Goal: Information Seeking & Learning: Learn about a topic

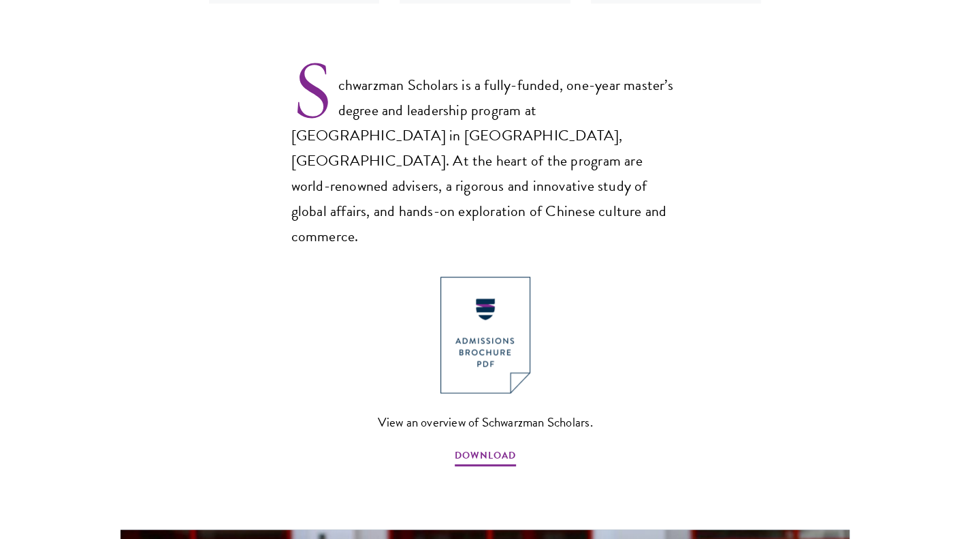
scroll to position [953, 0]
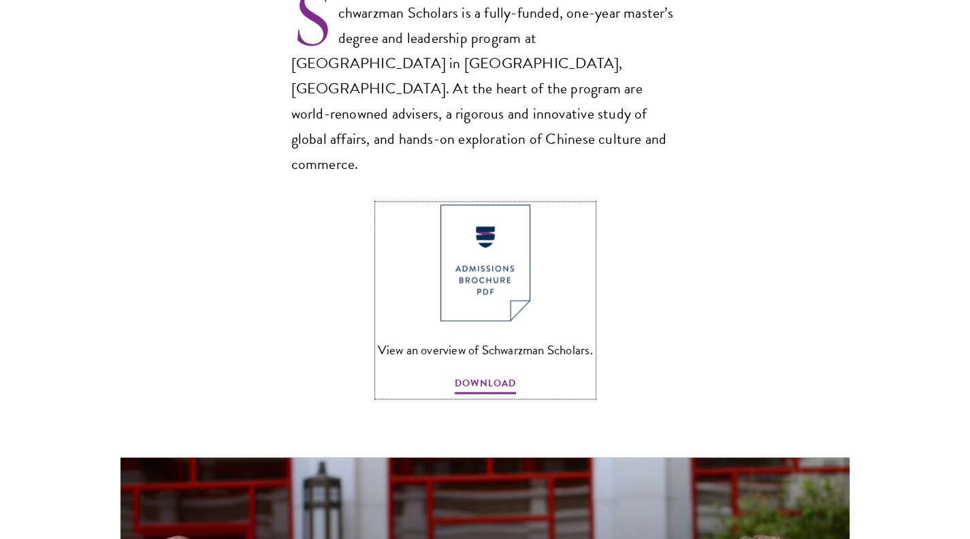
click at [469, 216] on img at bounding box center [486, 262] width 90 height 116
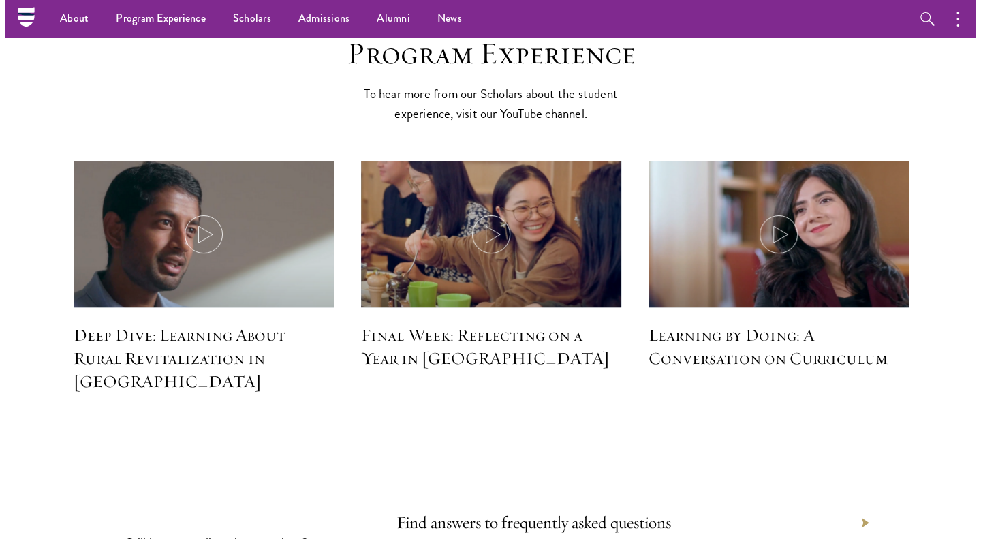
scroll to position [5836, 0]
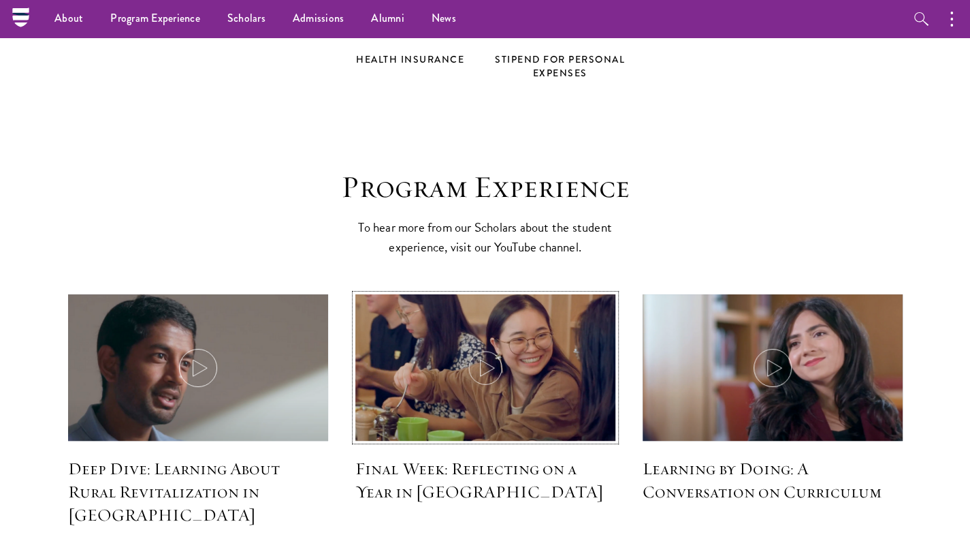
click at [503, 349] on icon at bounding box center [486, 368] width 38 height 38
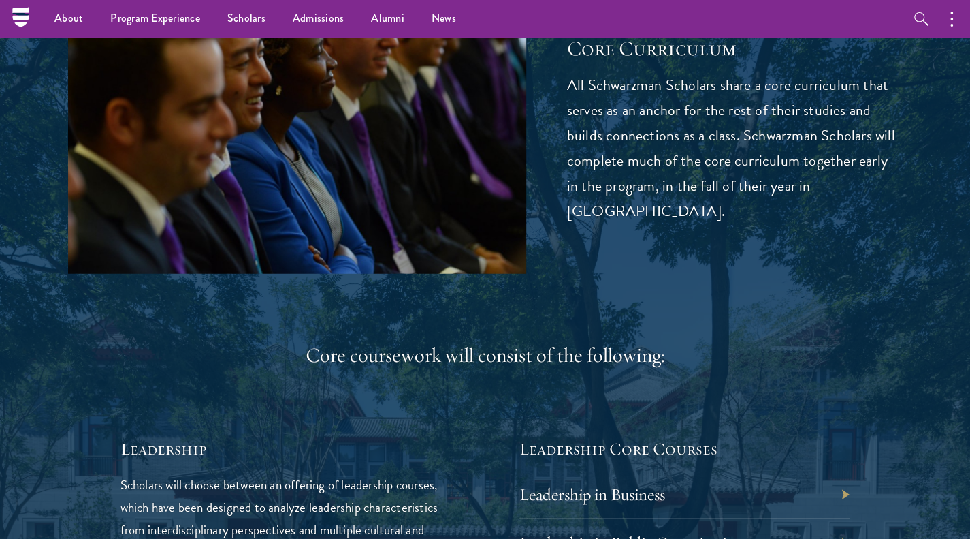
scroll to position [1771, 0]
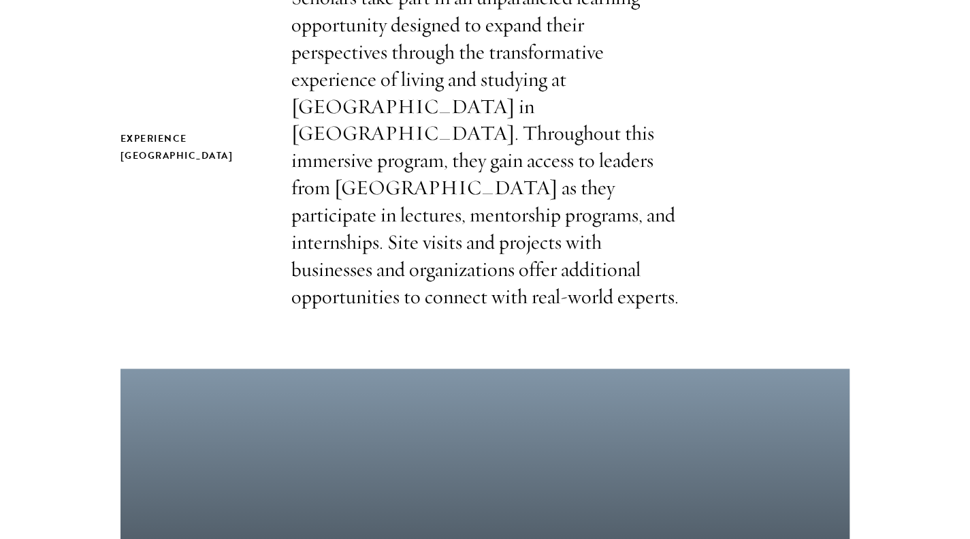
scroll to position [341, 0]
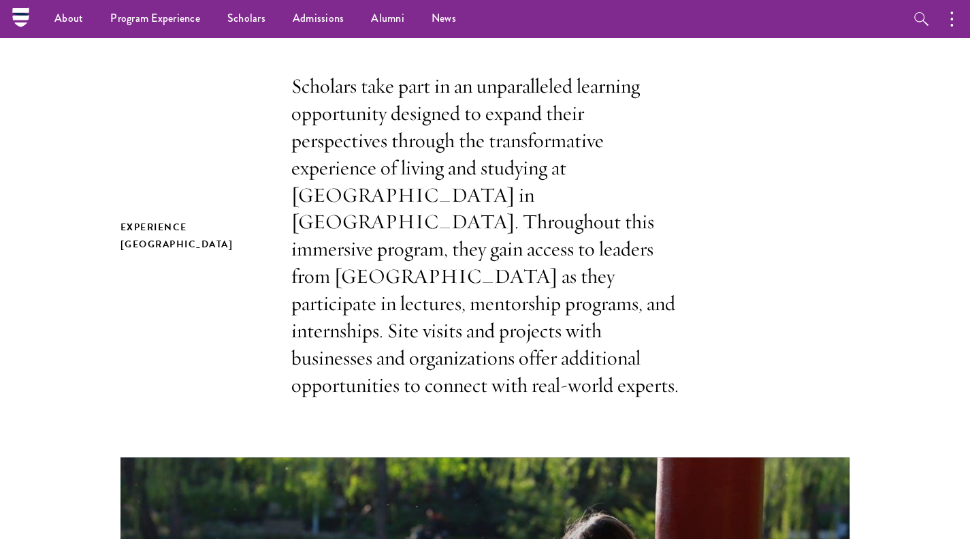
drag, startPoint x: 599, startPoint y: 116, endPoint x: 495, endPoint y: 164, distance: 114.0
click at [495, 164] on p "Scholars take part in an unparalleled learning opportunity designed to expand t…" at bounding box center [485, 236] width 388 height 326
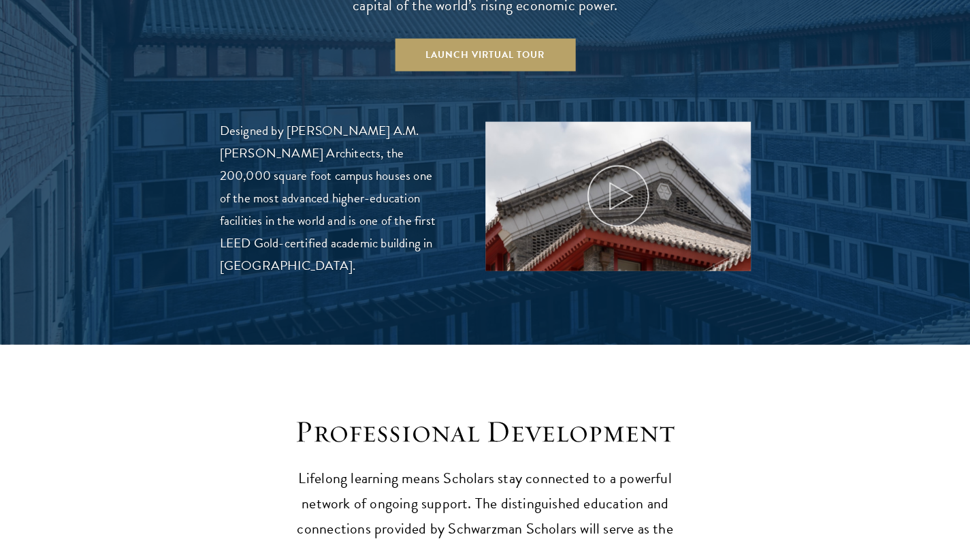
scroll to position [1566, 0]
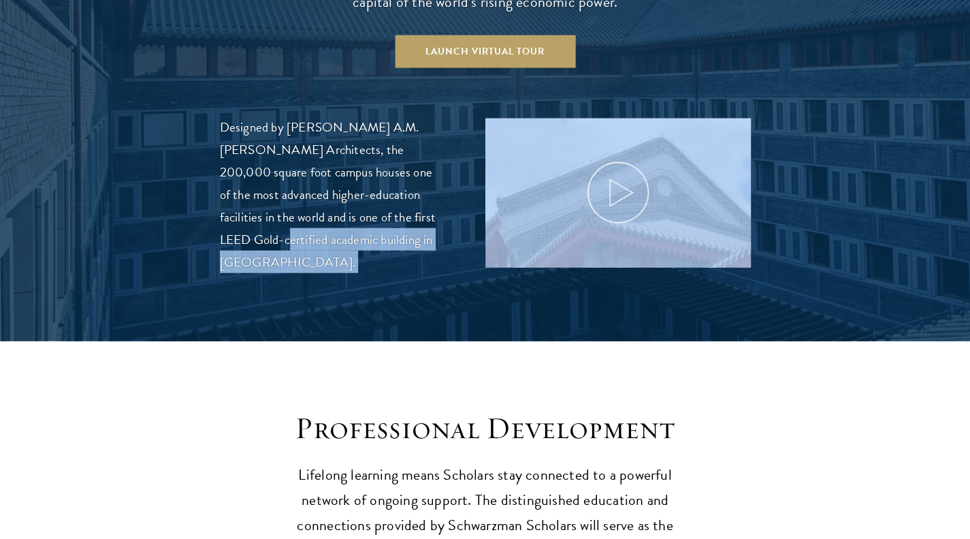
drag, startPoint x: 217, startPoint y: 111, endPoint x: 367, endPoint y: 206, distance: 177.8
click at [367, 206] on section "Schwarzman College at Tsinghua University Schwarzman Scholars will enroll at Ts…" at bounding box center [485, 33] width 970 height 615
click at [367, 205] on p "Designed by Robert A.M. Stern Architects, the 200,000 square foot campus houses…" at bounding box center [332, 194] width 225 height 157
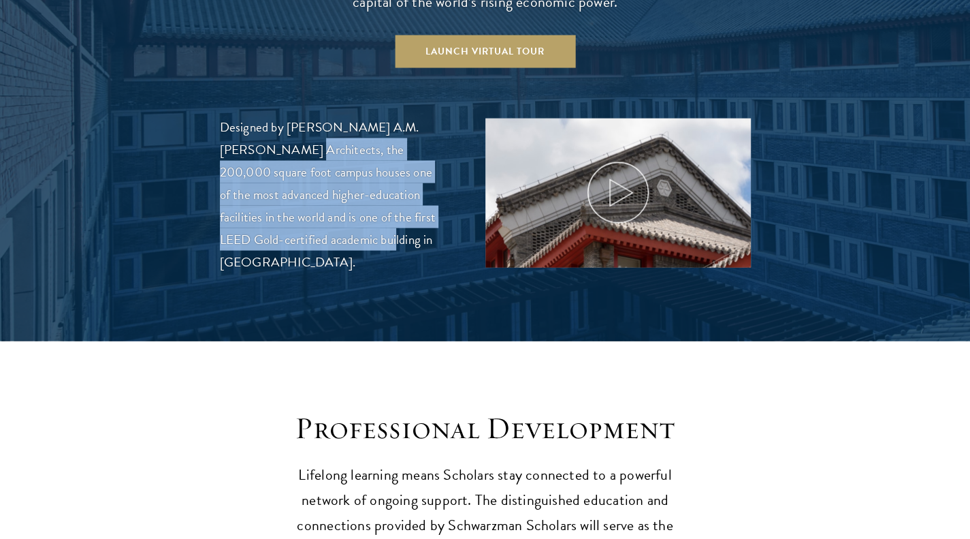
drag, startPoint x: 288, startPoint y: 221, endPoint x: 236, endPoint y: 127, distance: 107.3
click at [236, 127] on p "Designed by Robert A.M. Stern Architects, the 200,000 square foot campus houses…" at bounding box center [332, 194] width 225 height 157
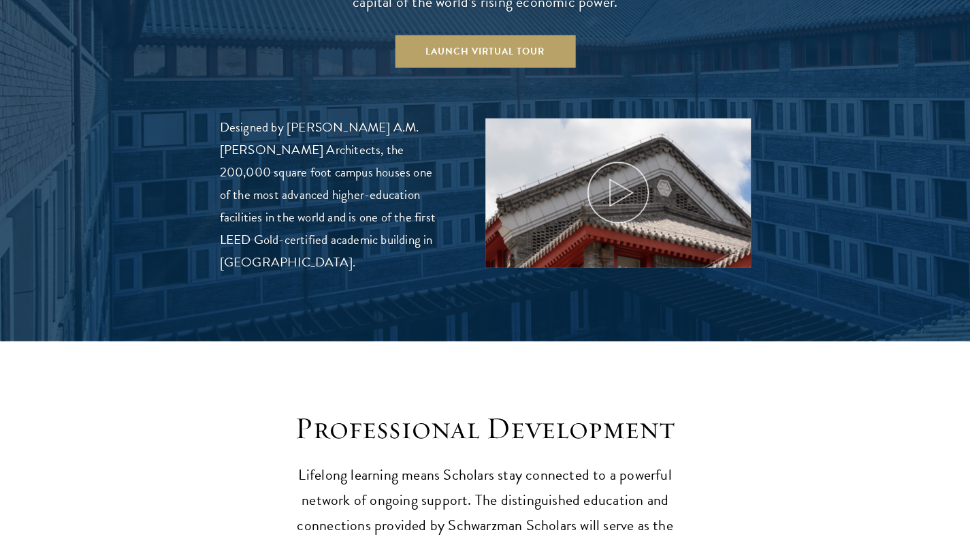
click at [222, 116] on p "Designed by Robert A.M. Stern Architects, the 200,000 square foot campus houses…" at bounding box center [332, 194] width 225 height 157
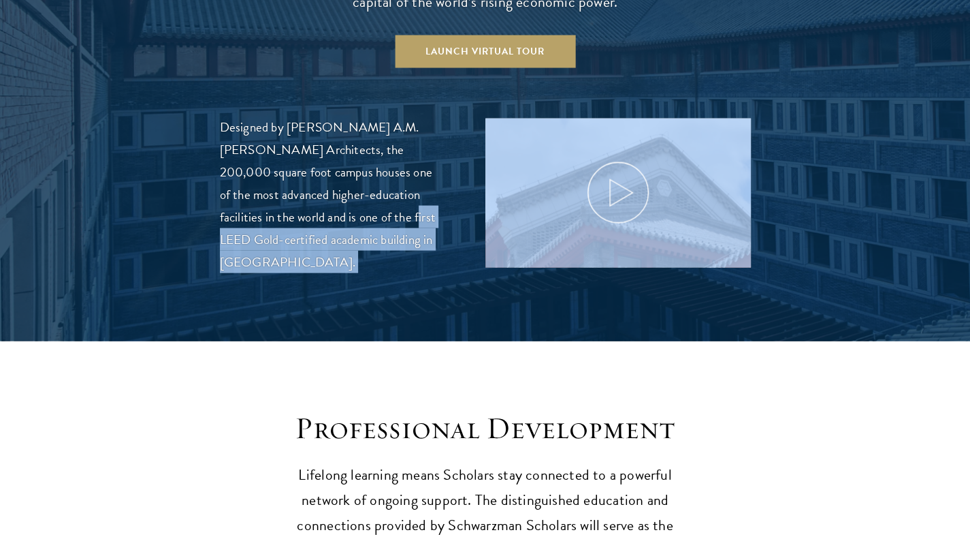
drag, startPoint x: 212, startPoint y: 104, endPoint x: 285, endPoint y: 206, distance: 125.5
click at [285, 206] on section "Schwarzman College at Tsinghua University Schwarzman Scholars will enroll at Ts…" at bounding box center [485, 33] width 970 height 615
click at [285, 206] on p "Designed by Robert A.M. Stern Architects, the 200,000 square foot campus houses…" at bounding box center [332, 194] width 225 height 157
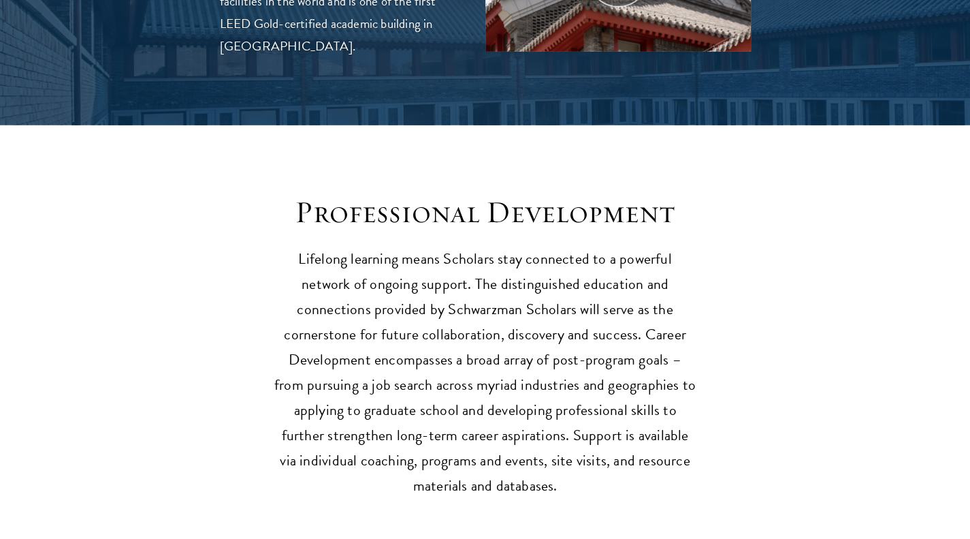
scroll to position [1839, 0]
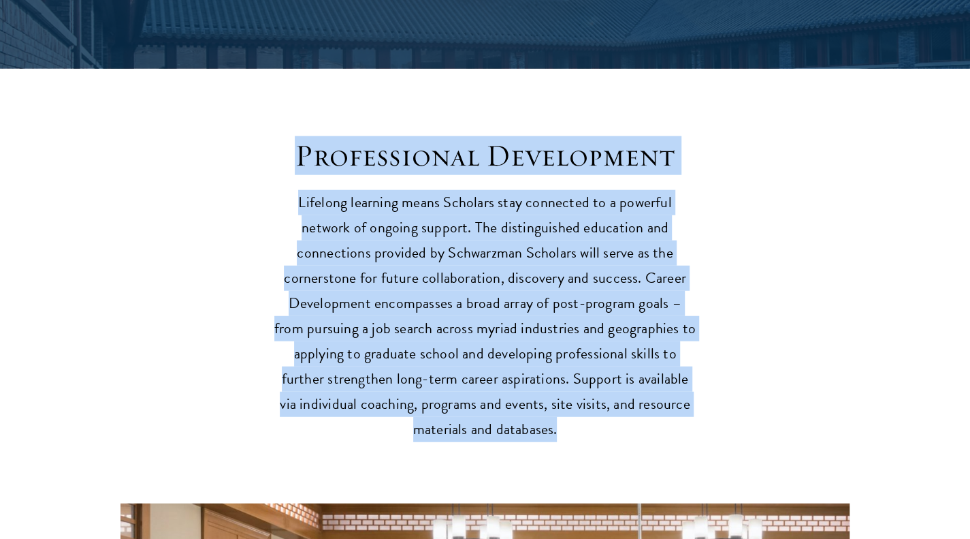
drag, startPoint x: 296, startPoint y: 136, endPoint x: 586, endPoint y: 397, distance: 390.6
click at [586, 397] on div "Professional Development Lifelong learning means Scholars stay connected to a p…" at bounding box center [485, 289] width 422 height 304
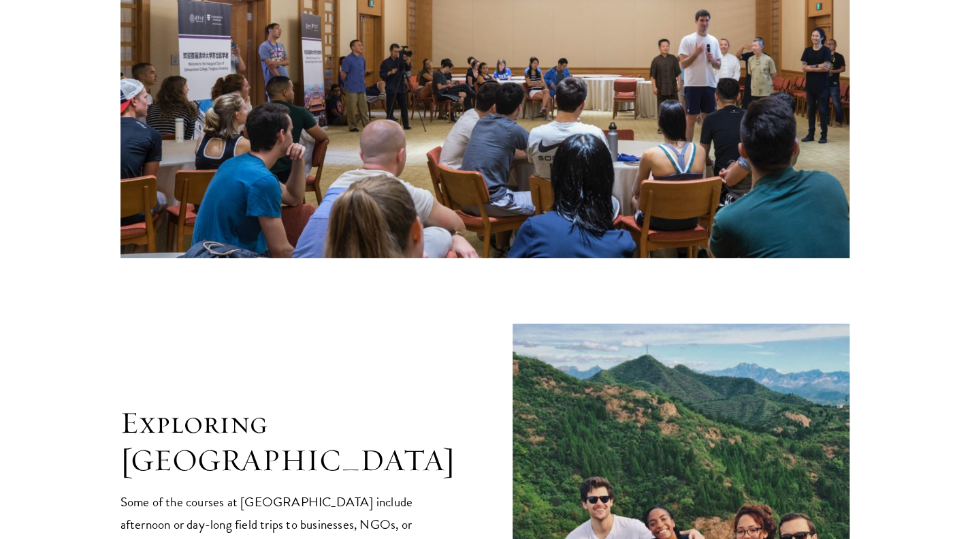
scroll to position [2588, 0]
